Goal: Task Accomplishment & Management: Manage account settings

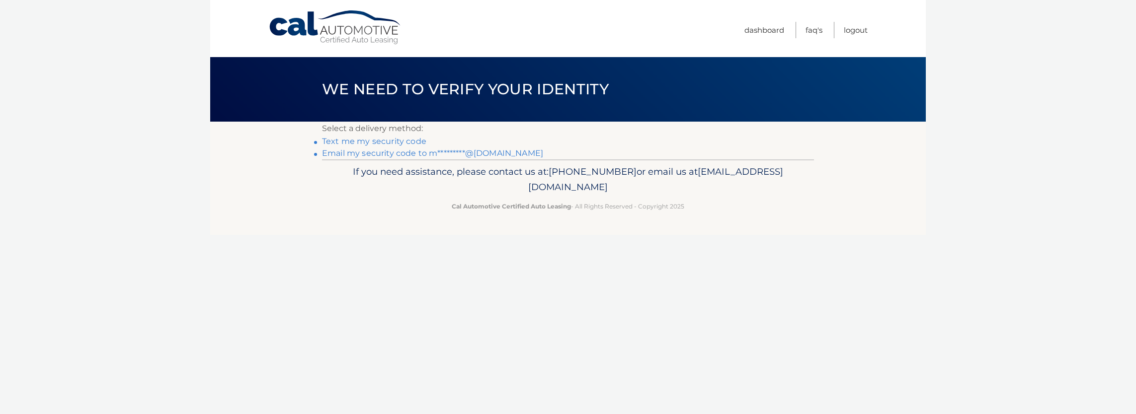
click at [366, 142] on link "Text me my security code" at bounding box center [374, 141] width 104 height 9
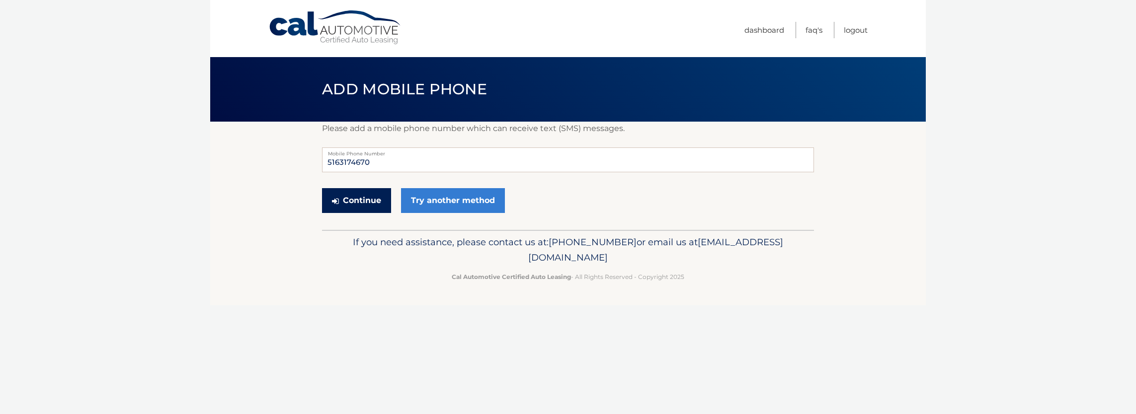
click at [363, 198] on button "Continue" at bounding box center [356, 200] width 69 height 25
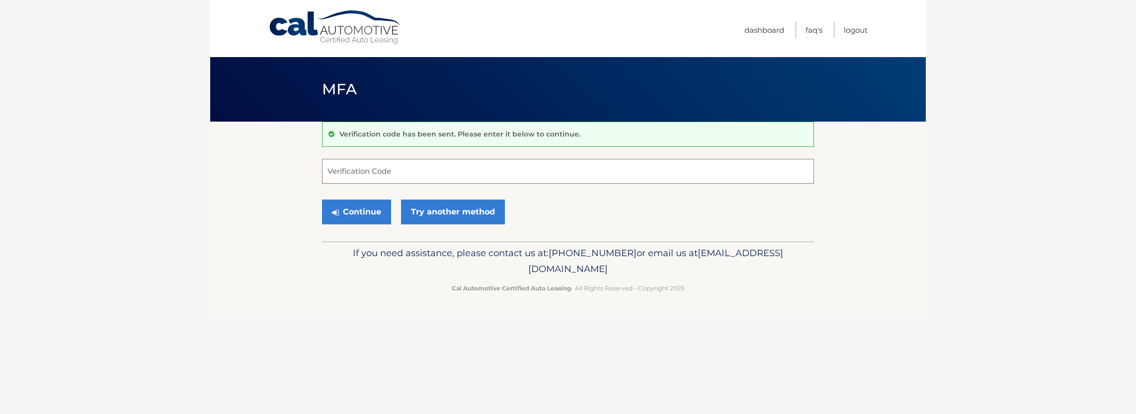
click at [361, 165] on input "Verification Code" at bounding box center [568, 171] width 492 height 25
type input "630523"
click at [322, 200] on button "Continue" at bounding box center [356, 212] width 69 height 25
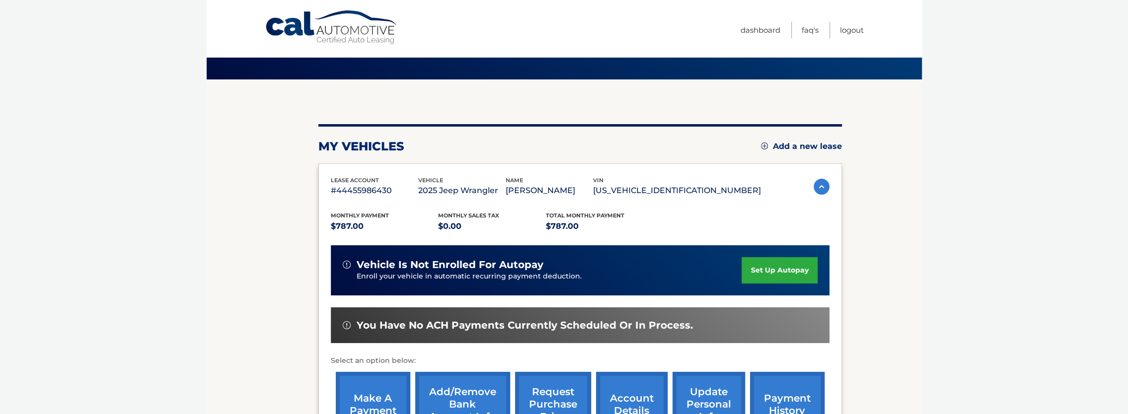
scroll to position [50, 0]
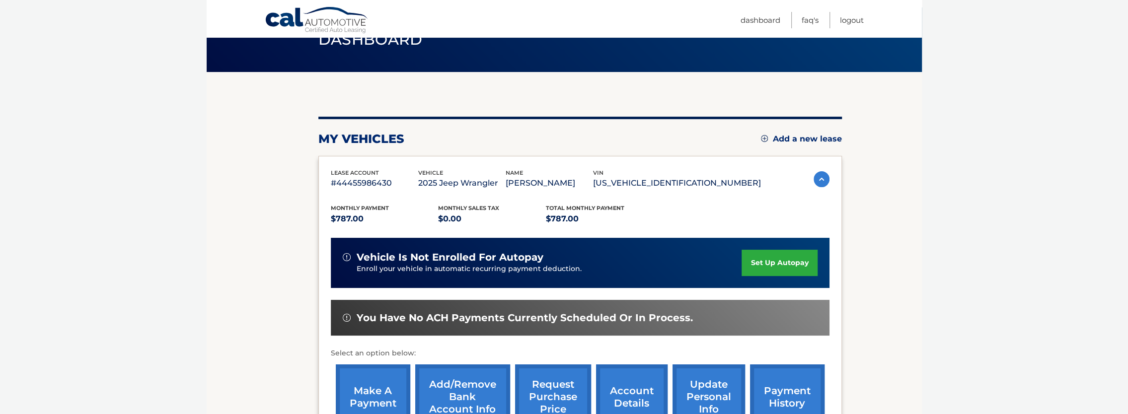
click at [765, 263] on link "set up autopay" at bounding box center [780, 263] width 76 height 26
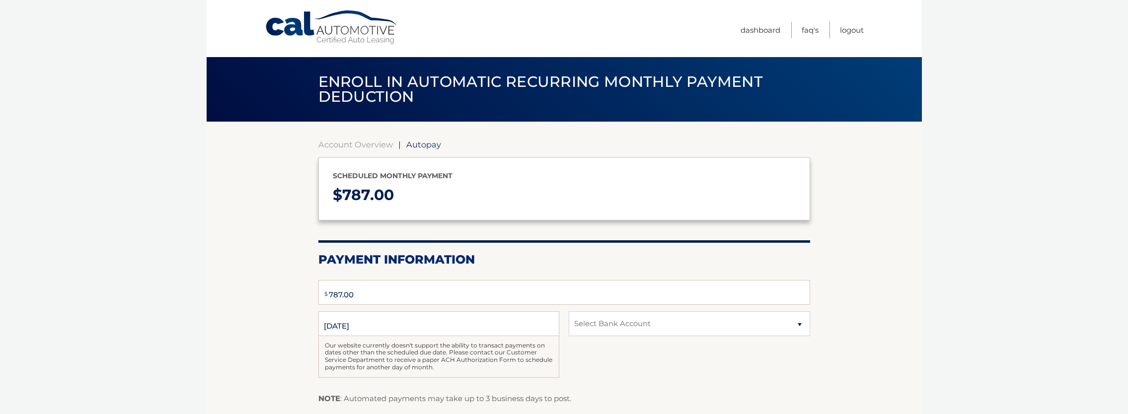
type input "787"
select select "NzczN2NiZWYtMjc4My00YTRiLTk2NmUtOGEwN2MzZDEzNjRk"
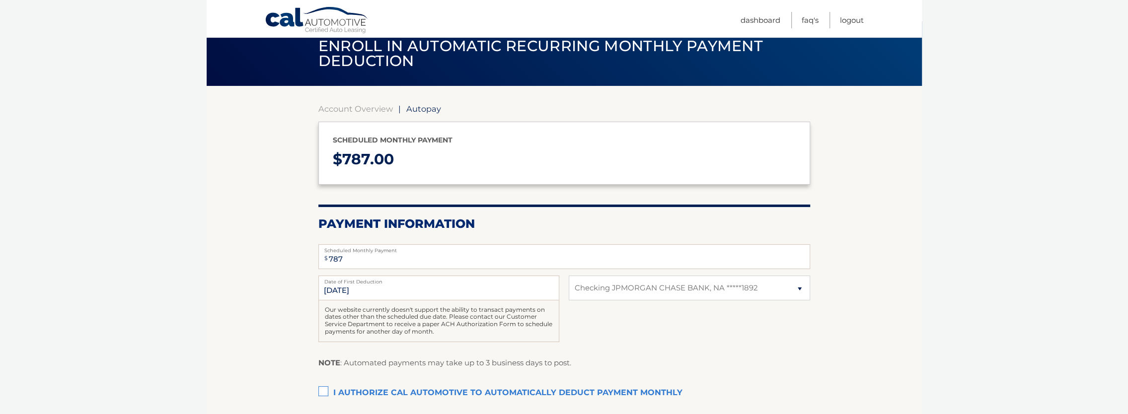
scroll to position [50, 0]
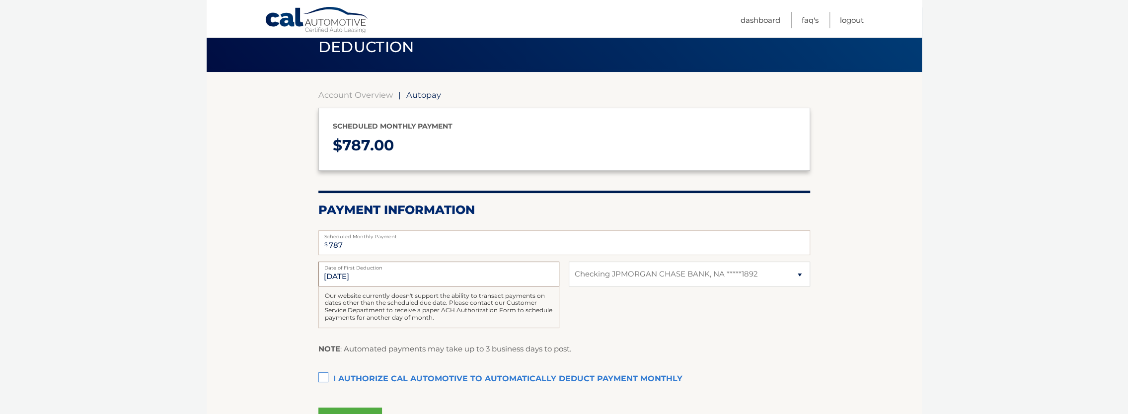
click at [334, 276] on input "[DATE]" at bounding box center [438, 274] width 241 height 25
click at [338, 278] on input "[DATE]" at bounding box center [438, 274] width 241 height 25
click at [339, 277] on input "[DATE]" at bounding box center [438, 274] width 241 height 25
click at [347, 245] on input "787" at bounding box center [564, 242] width 492 height 25
click at [333, 273] on input "[DATE]" at bounding box center [438, 274] width 241 height 25
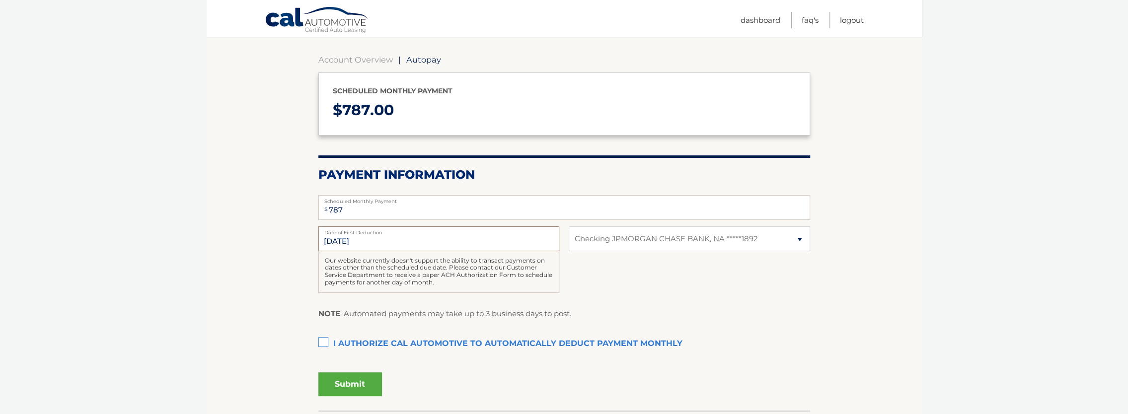
scroll to position [99, 0]
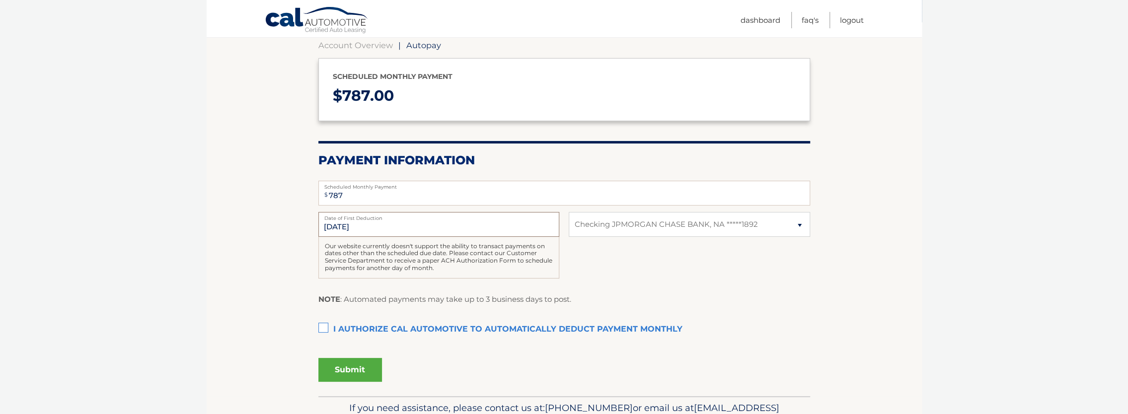
drag, startPoint x: 363, startPoint y: 227, endPoint x: 246, endPoint y: 230, distance: 116.3
click at [246, 230] on section "Account Overview | Autopay Scheduled monthly payment $ 787.00 Payment Informati…" at bounding box center [564, 209] width 715 height 374
click at [392, 265] on div "Our website currently doesn't support the ability to transact payments on dates…" at bounding box center [438, 258] width 241 height 42
click at [325, 325] on label "I authorize cal automotive to automatically deduct payment monthly This checkbo…" at bounding box center [564, 330] width 492 height 20
click at [0, 0] on input "I authorize cal automotive to automatically deduct payment monthly This checkbo…" at bounding box center [0, 0] width 0 height 0
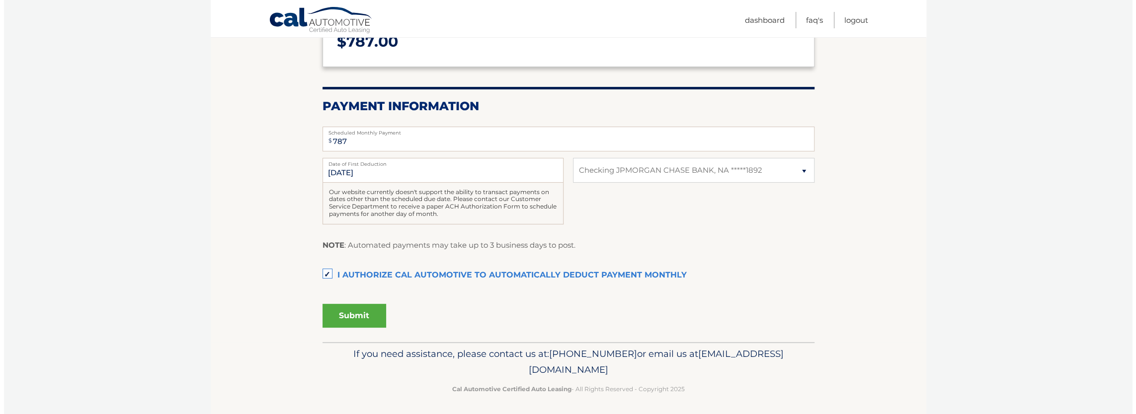
scroll to position [156, 0]
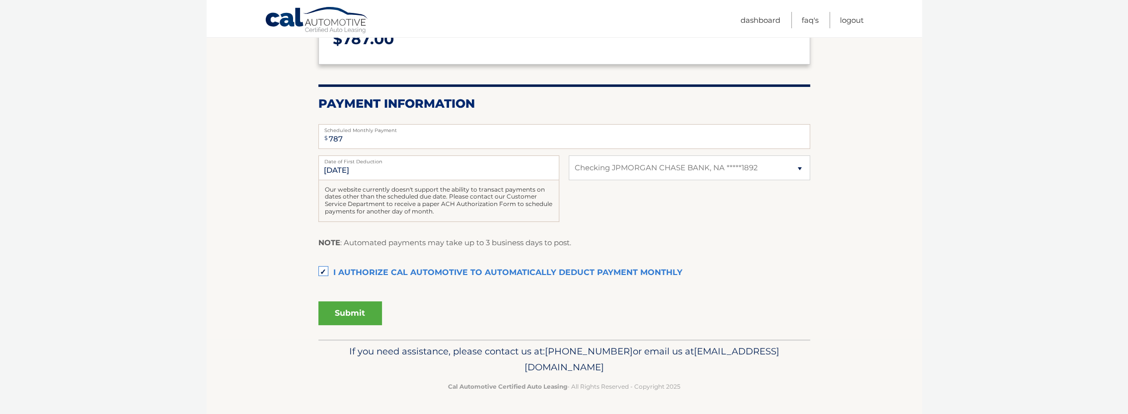
click at [352, 307] on button "Submit" at bounding box center [350, 314] width 64 height 24
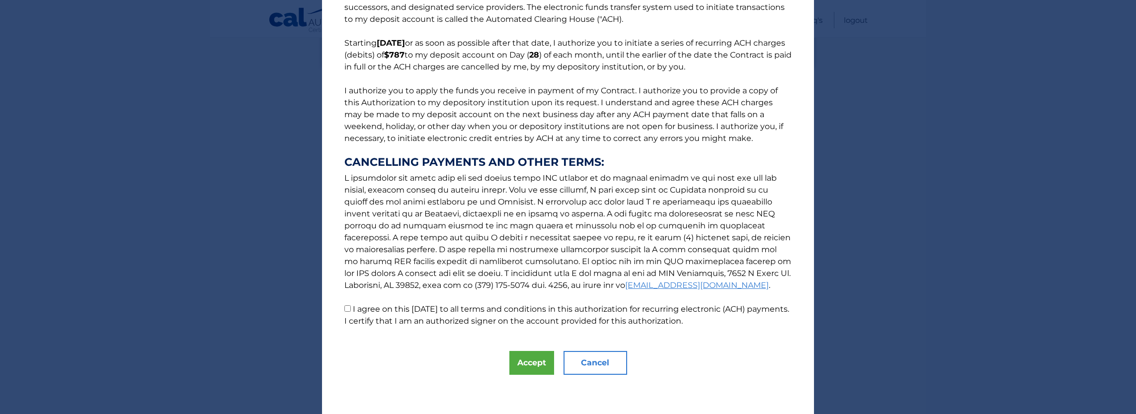
scroll to position [55, 0]
click at [514, 356] on button "Accept" at bounding box center [531, 363] width 45 height 24
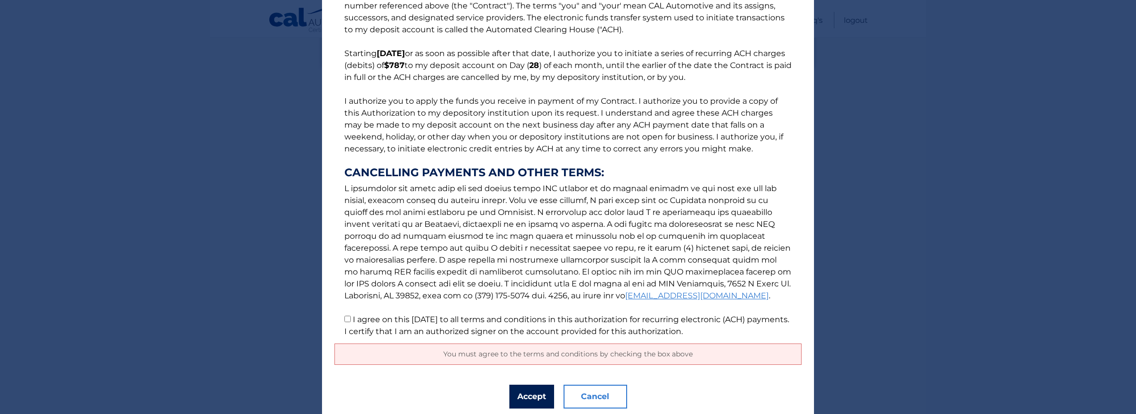
scroll to position [78, 0]
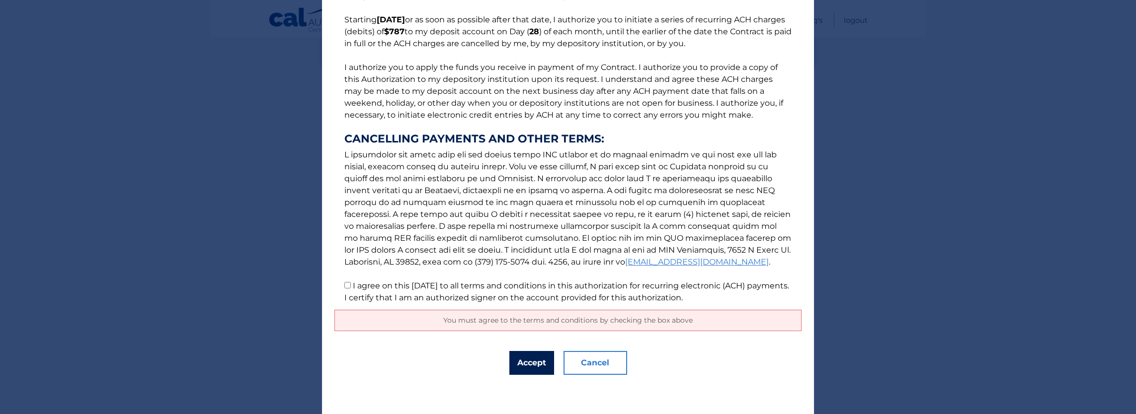
click at [524, 359] on button "Accept" at bounding box center [531, 363] width 45 height 24
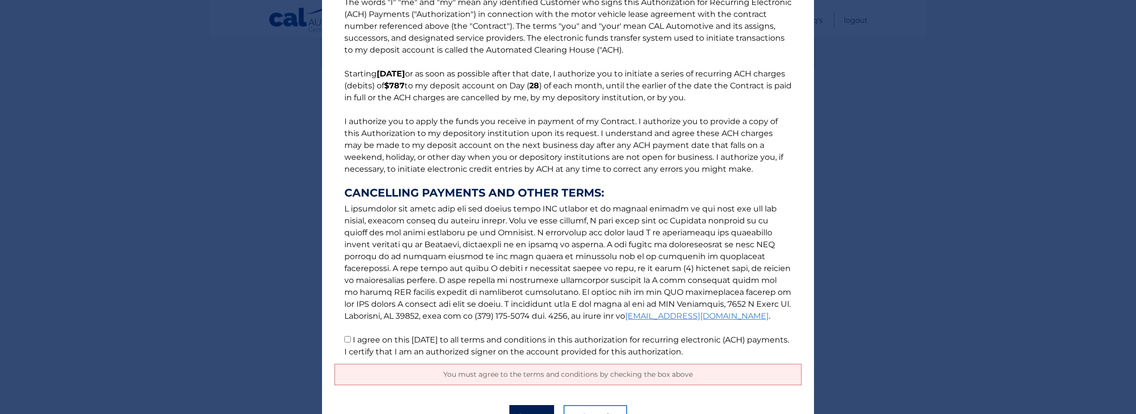
scroll to position [0, 0]
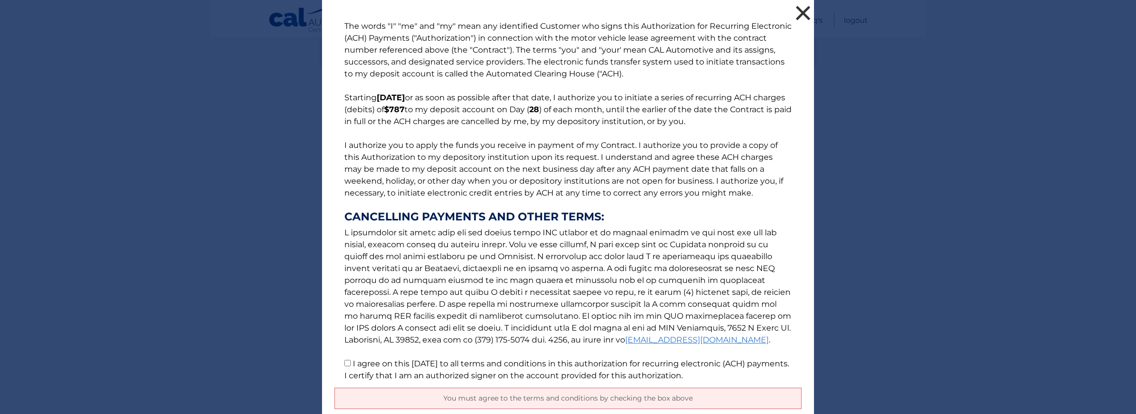
click at [799, 13] on button "×" at bounding box center [803, 13] width 20 height 20
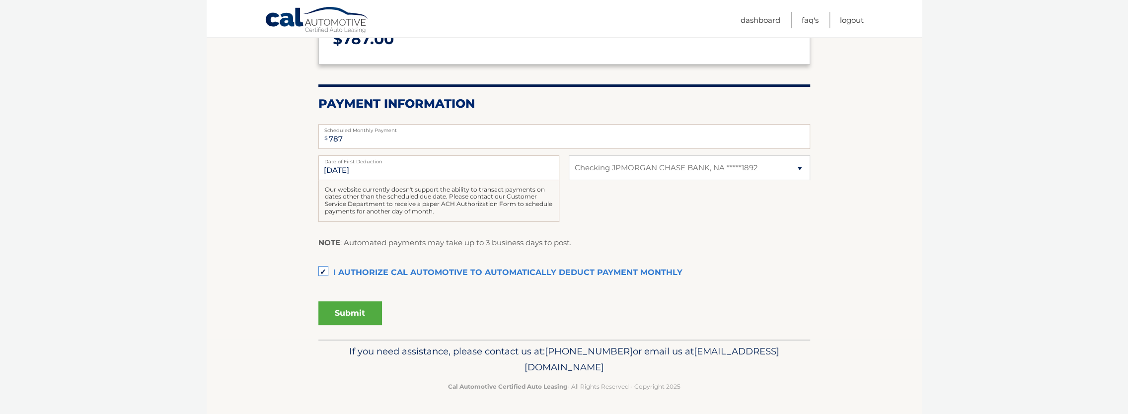
click at [339, 312] on button "Submit" at bounding box center [350, 314] width 64 height 24
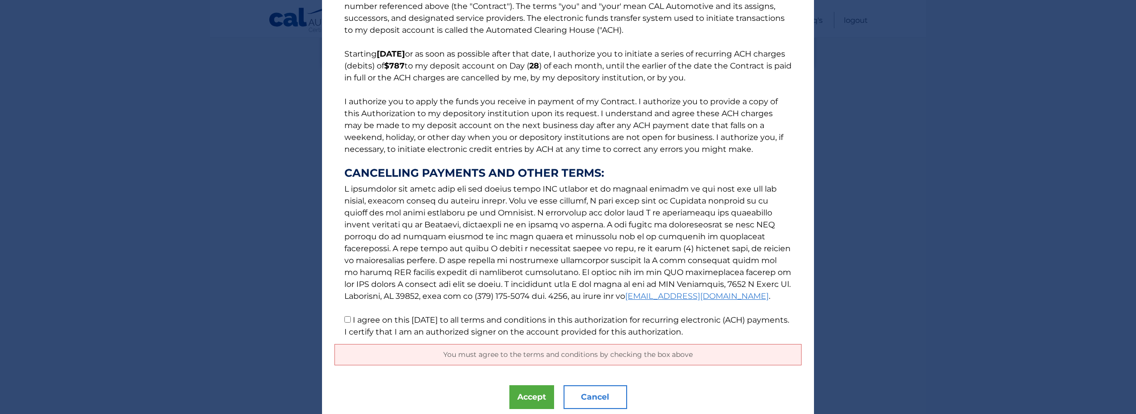
scroll to position [78, 0]
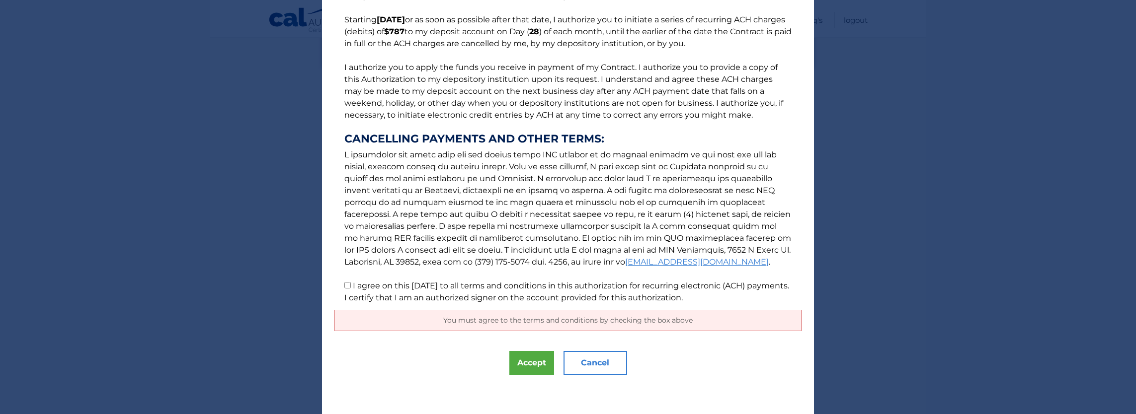
click at [344, 287] on input "I agree on this [DATE] to all terms and conditions in this authorization for re…" at bounding box center [347, 285] width 6 height 6
checkbox input "true"
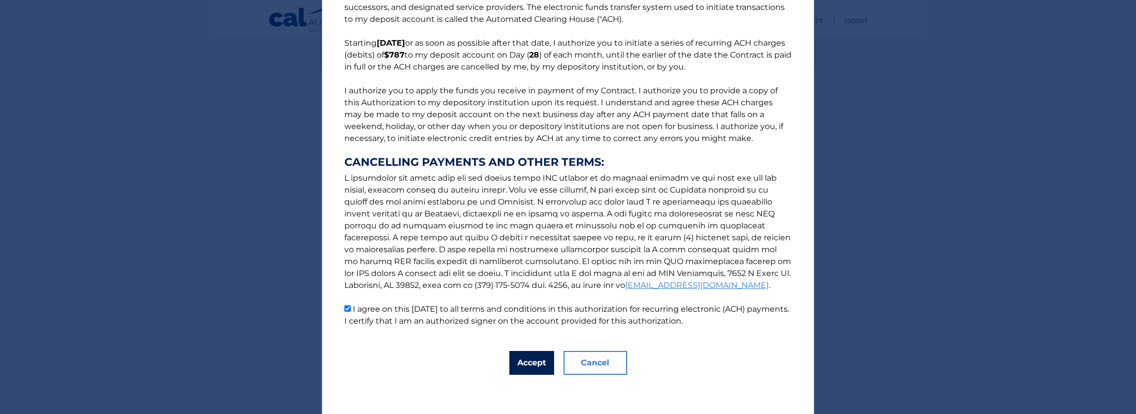
click at [523, 362] on button "Accept" at bounding box center [531, 363] width 45 height 24
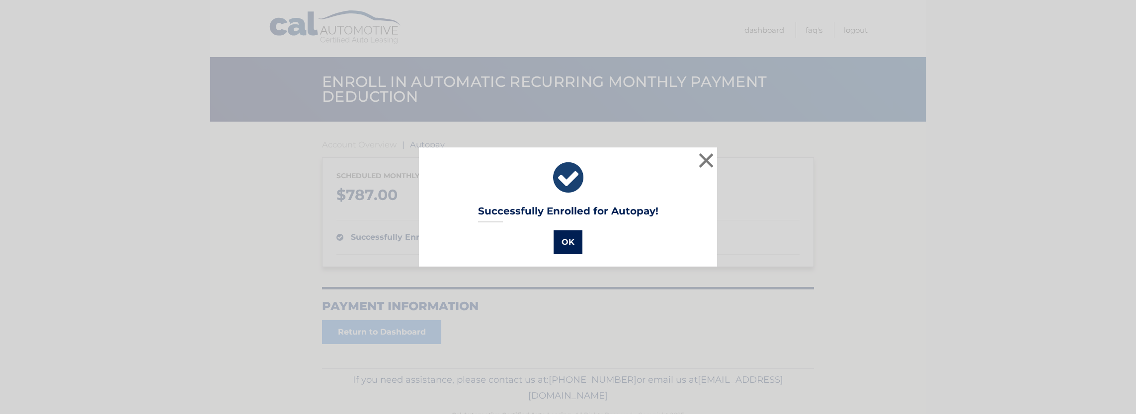
click at [561, 244] on button "OK" at bounding box center [567, 242] width 29 height 24
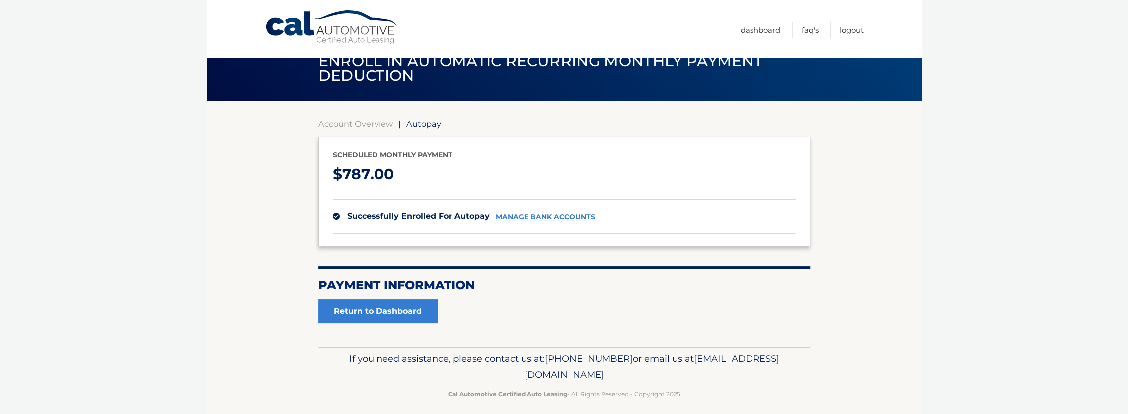
scroll to position [28, 0]
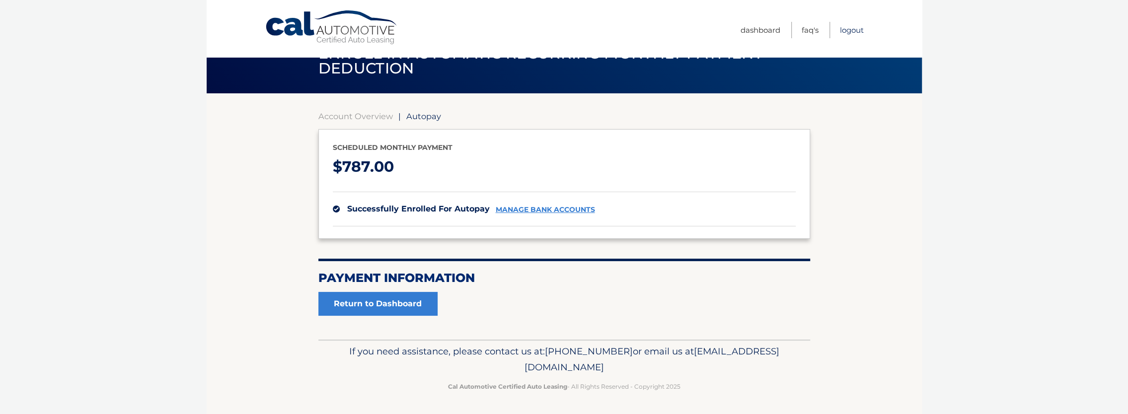
click at [845, 31] on link "Logout" at bounding box center [852, 30] width 24 height 16
